Goal: Check status: Check status

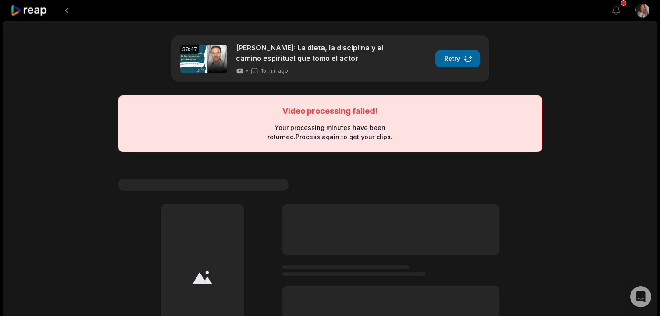
click at [455, 56] on button "Retry" at bounding box center [457, 59] width 45 height 18
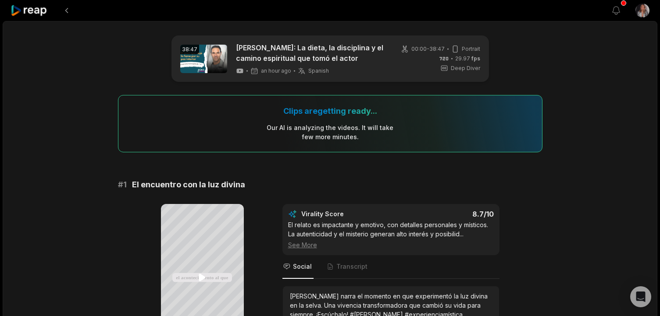
click at [199, 279] on icon at bounding box center [202, 278] width 11 height 11
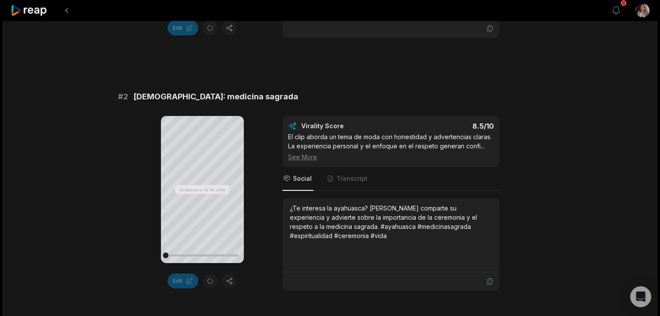
scroll to position [355, 0]
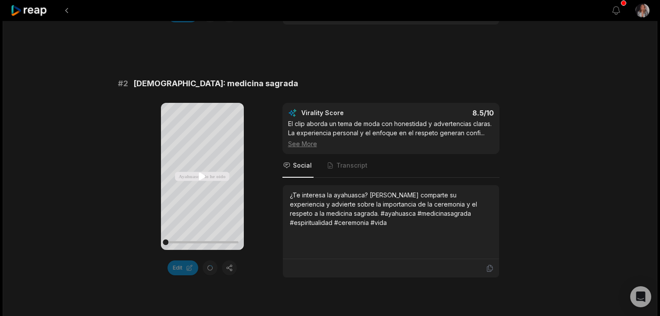
click at [202, 178] on icon at bounding box center [202, 176] width 7 height 7
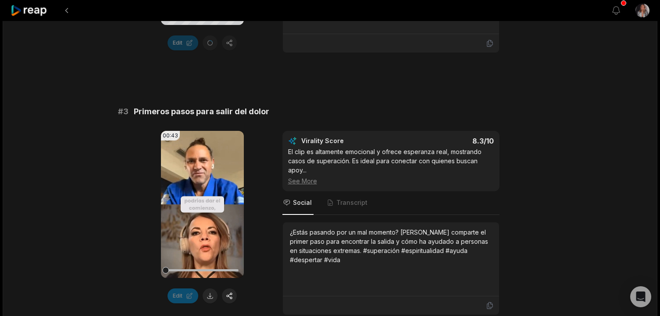
scroll to position [581, 0]
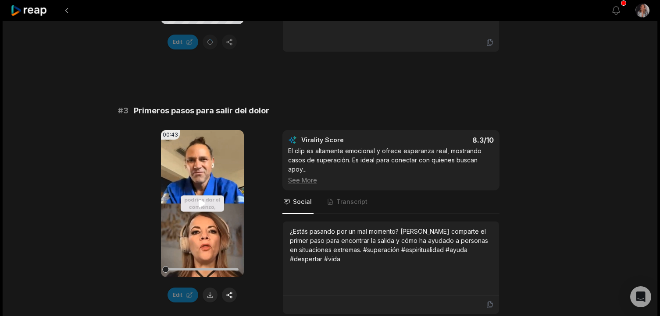
click at [201, 202] on icon at bounding box center [202, 203] width 7 height 7
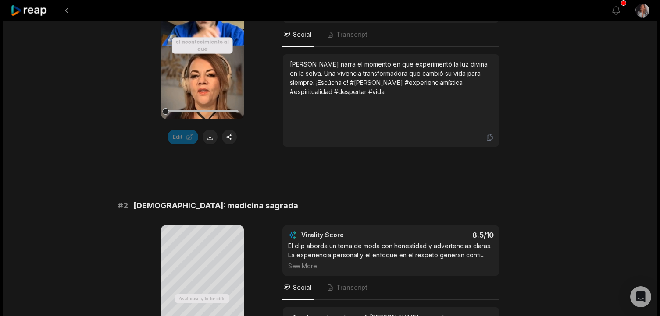
scroll to position [233, 0]
